Goal: Transaction & Acquisition: Book appointment/travel/reservation

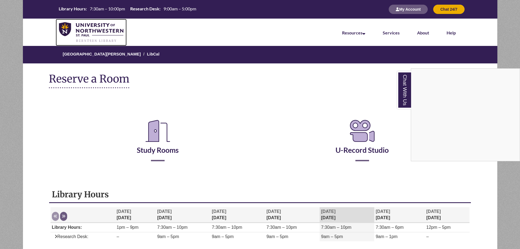
click at [73, 30] on img at bounding box center [91, 32] width 65 height 20
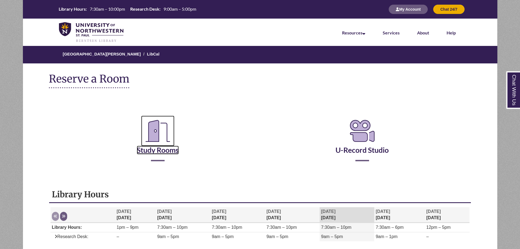
click at [149, 151] on link "Study Rooms" at bounding box center [158, 143] width 42 height 22
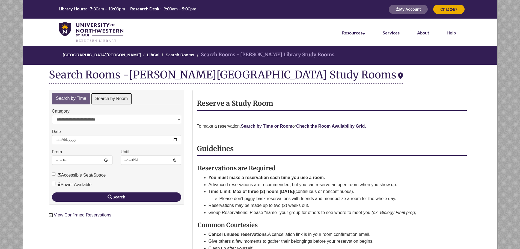
click at [111, 98] on link "Search by Room" at bounding box center [111, 99] width 41 height 12
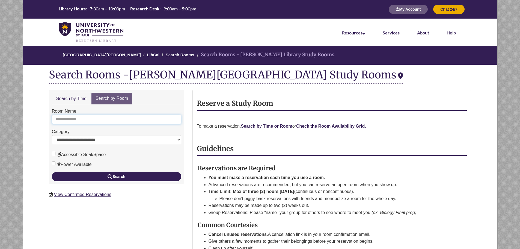
click at [104, 119] on input "Room Name" at bounding box center [116, 119] width 129 height 9
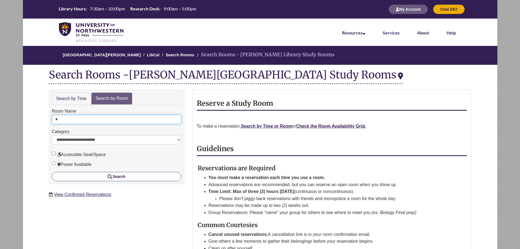
type input "*"
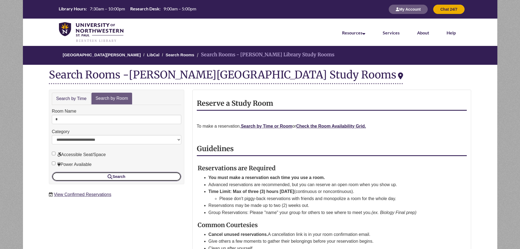
click at [100, 178] on button "Search" at bounding box center [116, 176] width 129 height 9
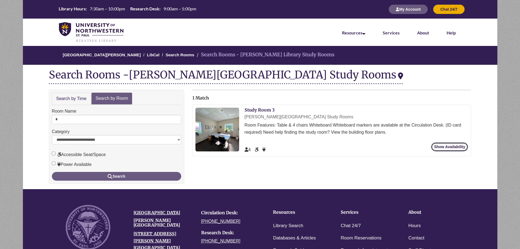
click at [464, 148] on link "Show Availability" at bounding box center [449, 146] width 37 height 9
click at [60, 93] on link "Search by Time" at bounding box center [71, 99] width 39 height 12
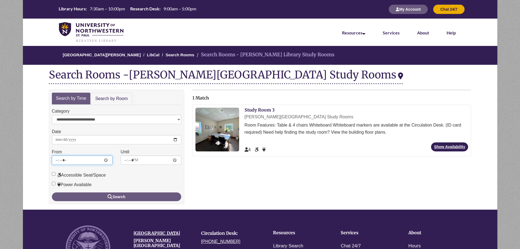
click at [106, 158] on input "*****" at bounding box center [82, 159] width 61 height 9
type input "*****"
click at [158, 178] on div "Accessible Seat/Space" at bounding box center [116, 174] width 129 height 10
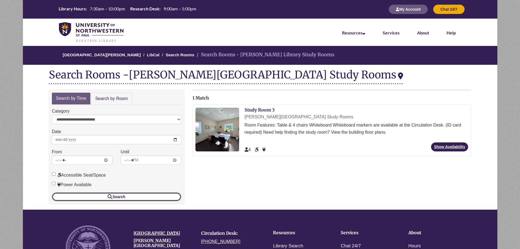
click at [97, 198] on button "Search" at bounding box center [116, 196] width 129 height 9
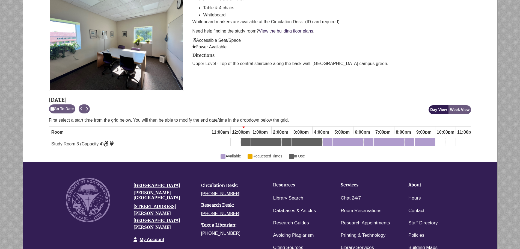
scroll to position [109, 0]
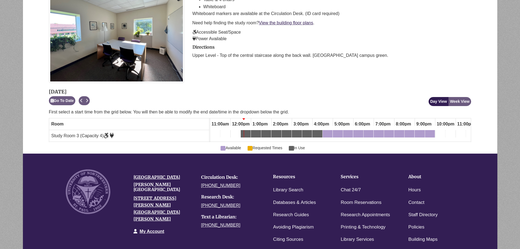
click at [248, 136] on div "12:30pm Thursday, October 2, 2025 - Study Room 3 - In Use" at bounding box center [245, 135] width 9 height 6
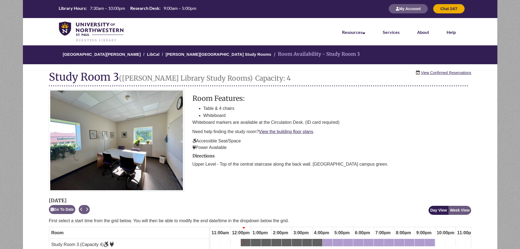
scroll to position [0, 0]
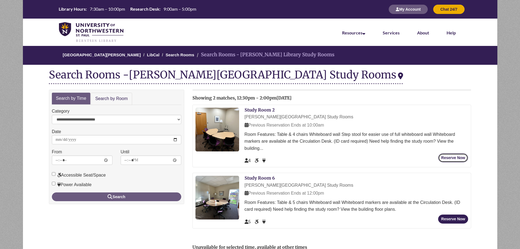
click at [466, 160] on button "Reserve Now" at bounding box center [453, 157] width 30 height 9
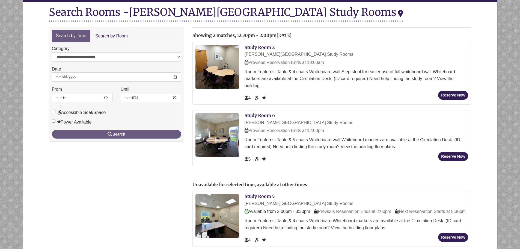
scroll to position [82, 0]
